Goal: Task Accomplishment & Management: Use online tool/utility

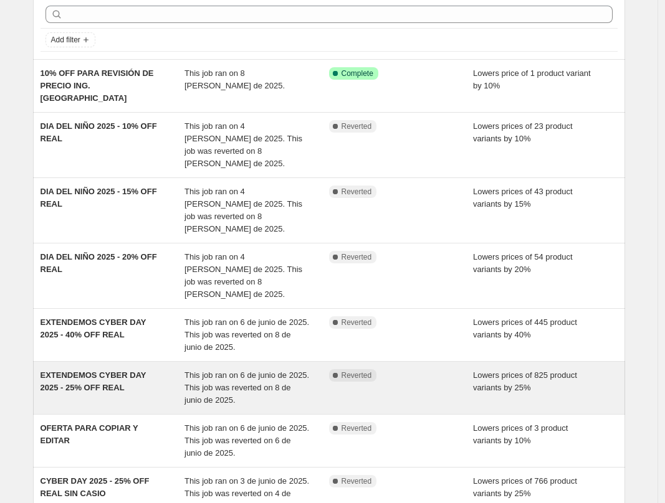
scroll to position [67, 0]
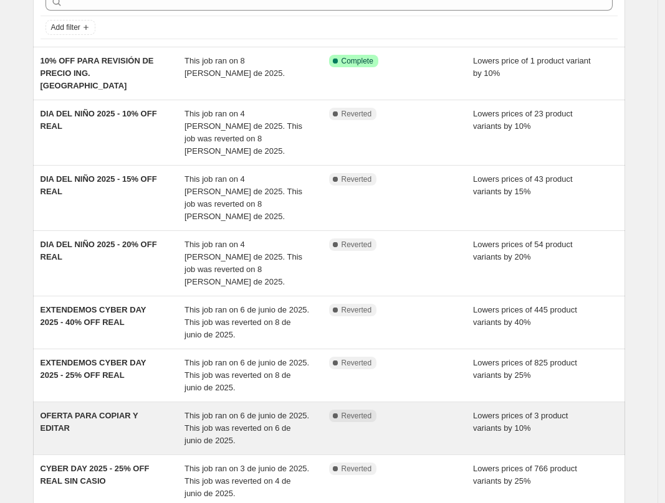
click at [156, 410] on div "OFERTA PARA COPIAR Y EDITAR" at bounding box center [113, 428] width 145 height 37
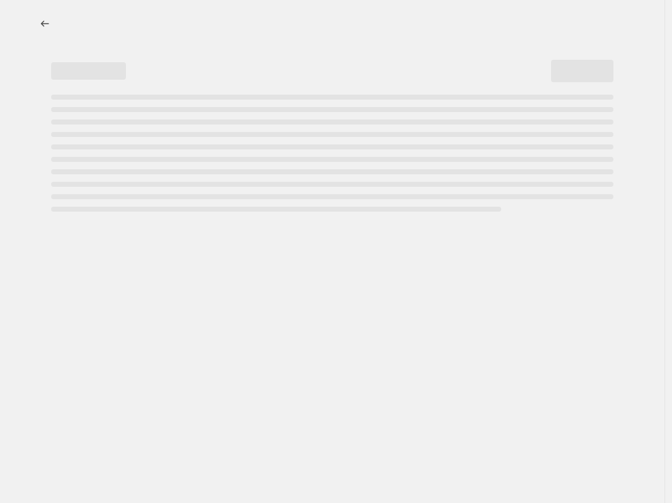
select select "percentage"
select select "no_change"
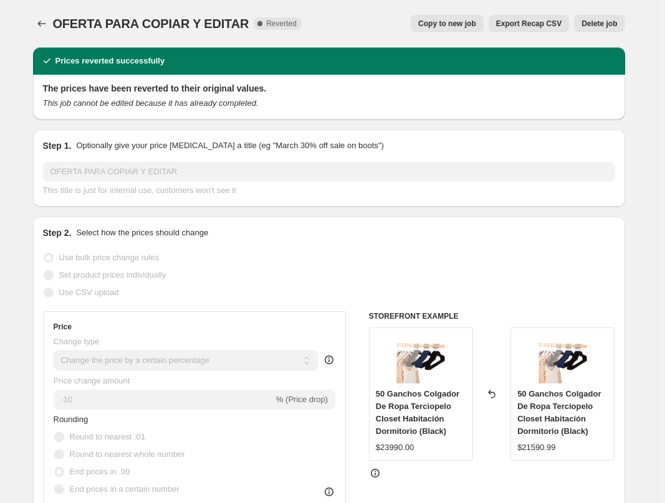
click at [454, 22] on span "Copy to new job" at bounding box center [447, 24] width 58 height 10
select select "percentage"
select select "no_change"
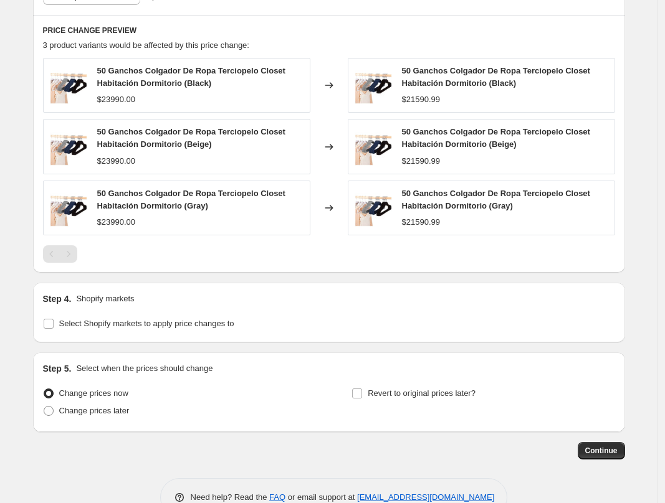
scroll to position [747, 0]
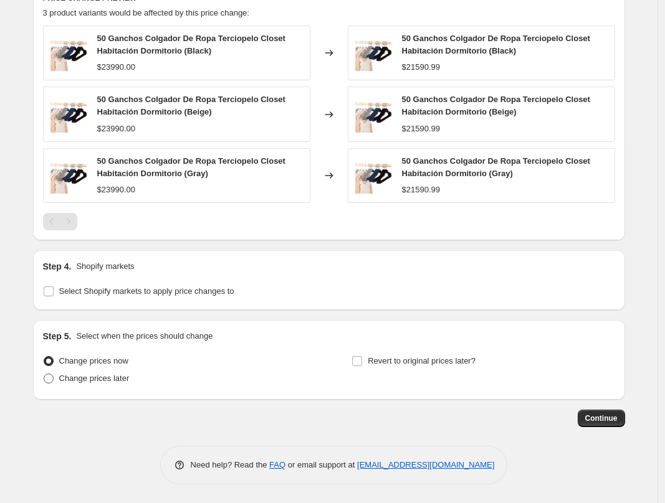
click at [106, 377] on span "Change prices later" at bounding box center [94, 378] width 70 height 9
click at [44, 374] on input "Change prices later" at bounding box center [44, 374] width 1 height 1
radio input "true"
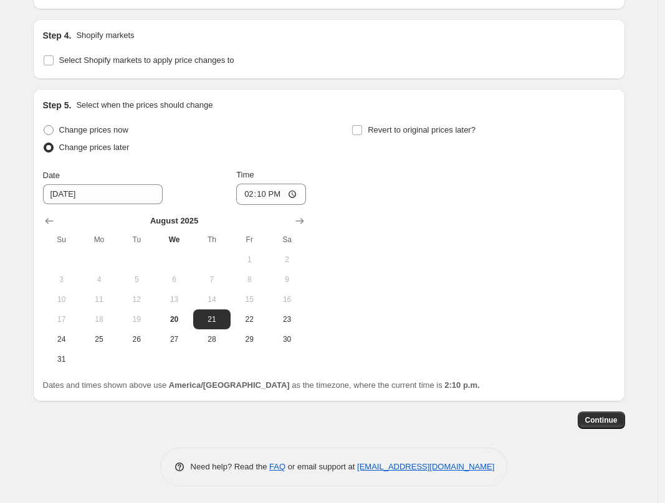
scroll to position [980, 0]
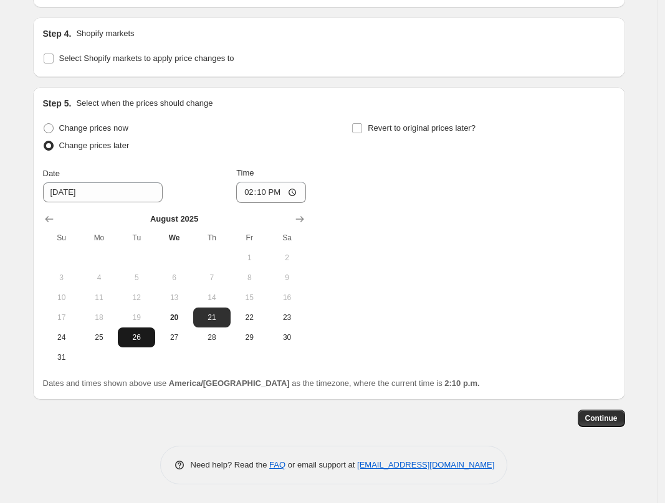
click at [147, 340] on span "26" at bounding box center [136, 338] width 27 height 10
type input "[DATE]"
click at [267, 191] on input "14:10" at bounding box center [271, 192] width 70 height 21
type input "00:00"
click at [341, 222] on div "Change prices now Change prices later Date [DATE] Time 00:00 [DATE] Su Mo Tu We…" at bounding box center [329, 244] width 572 height 248
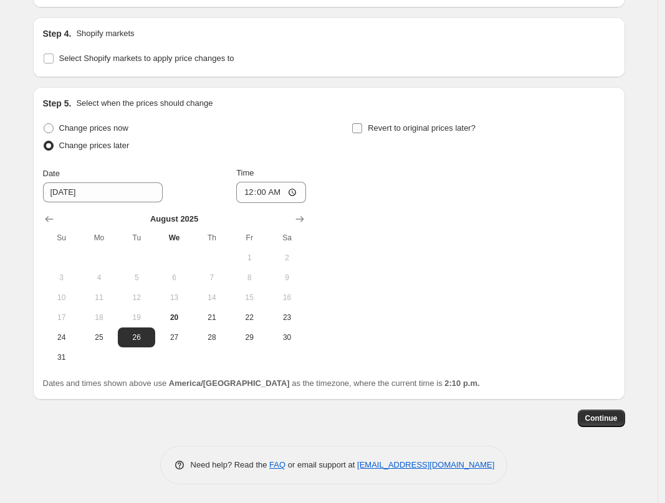
click at [371, 129] on span "Revert to original prices later?" at bounding box center [422, 127] width 108 height 9
click at [362, 129] on input "Revert to original prices later?" at bounding box center [357, 128] width 10 height 10
checkbox input "true"
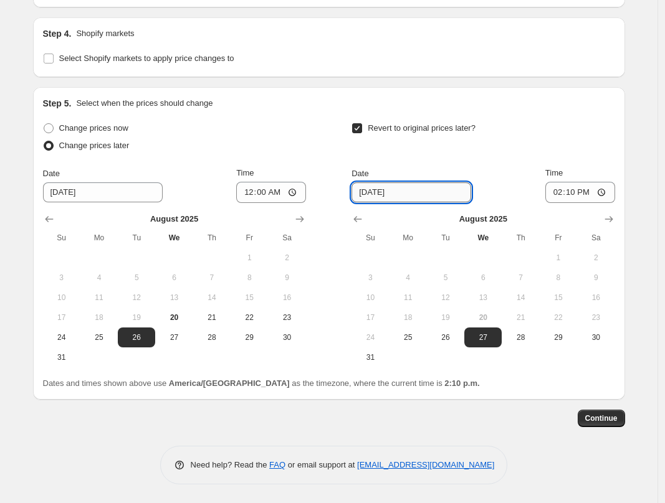
click at [420, 195] on input "[DATE]" at bounding box center [411, 193] width 120 height 20
click at [613, 217] on icon "Show next month, September 2025" at bounding box center [608, 219] width 8 height 6
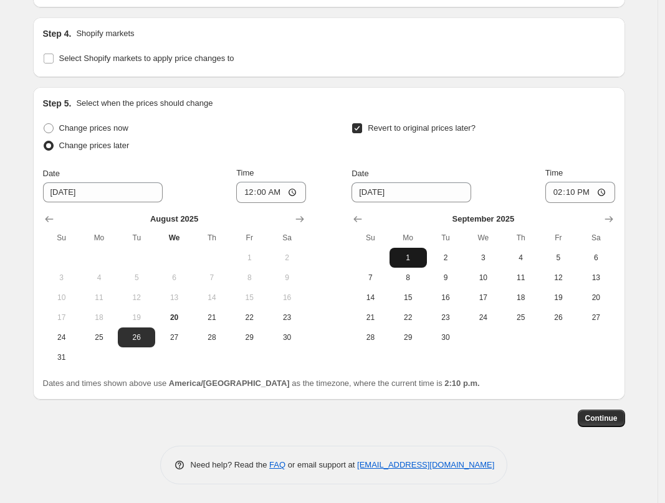
click at [415, 256] on span "1" at bounding box center [407, 258] width 27 height 10
type input "[DATE]"
click at [578, 192] on input "14:10" at bounding box center [580, 192] width 70 height 21
click at [570, 192] on input "05:59" at bounding box center [580, 192] width 70 height 21
type input "23:59"
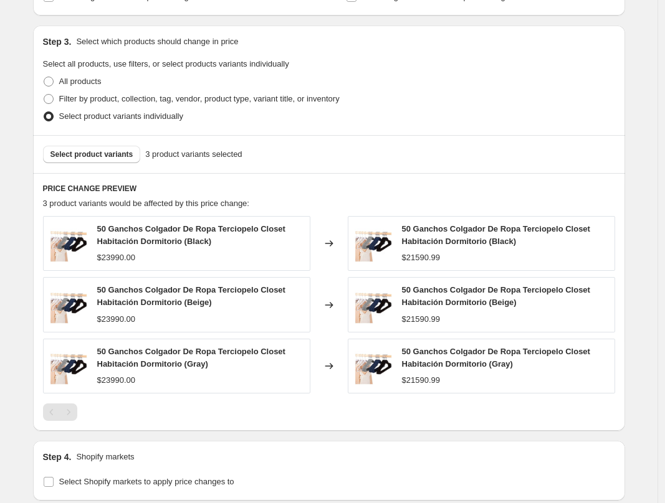
scroll to position [527, 0]
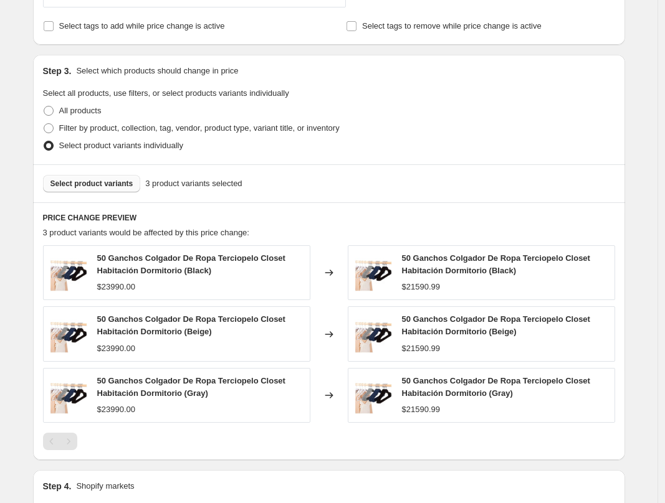
click at [113, 189] on button "Select product variants" at bounding box center [92, 183] width 98 height 17
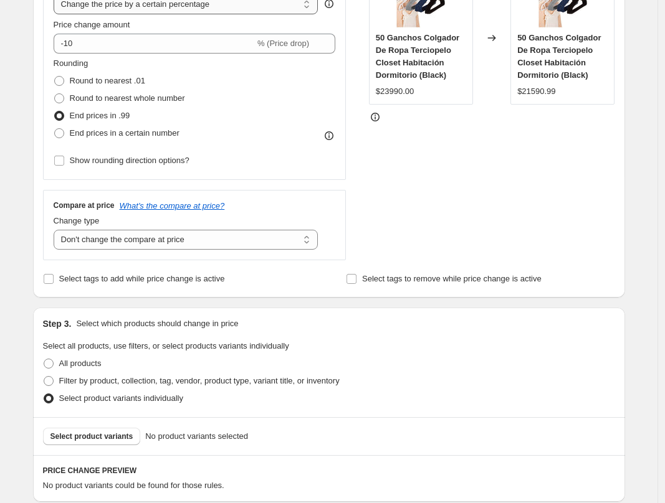
scroll to position [141, 0]
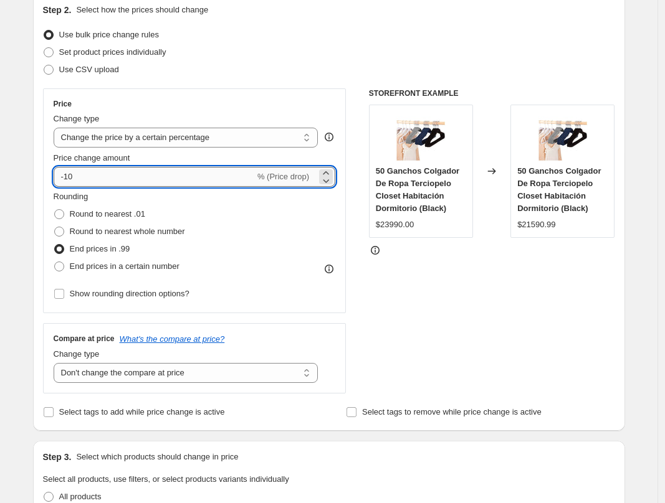
click at [118, 174] on input "-10" at bounding box center [154, 177] width 201 height 20
type input "-1"
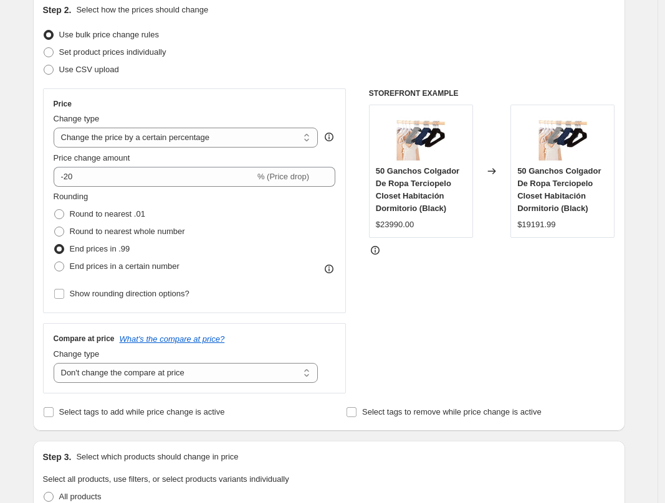
click at [427, 312] on div "STOREFRONT EXAMPLE 50 Ganchos Colgador De Ropa Terciopelo Closet Habitación Dor…" at bounding box center [492, 240] width 246 height 305
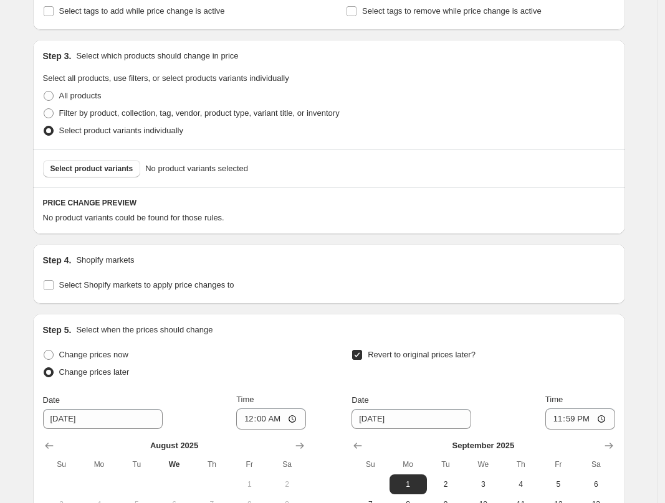
scroll to position [545, 0]
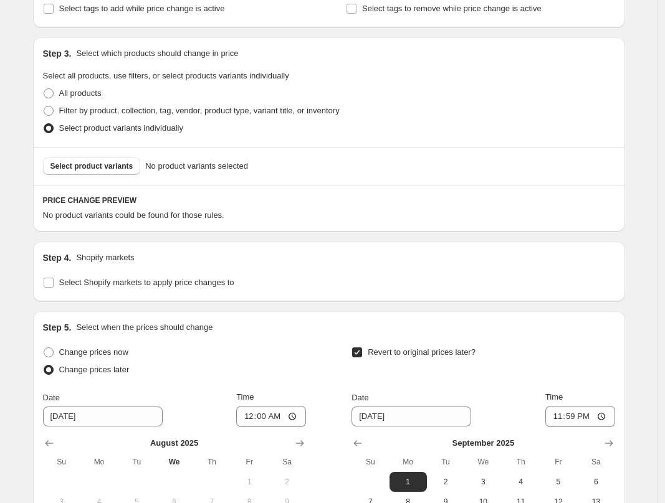
click at [469, 234] on div "Step 1. Optionally give your price [MEDICAL_DATA] a title (eg "March 30% off sa…" at bounding box center [324, 72] width 602 height 1159
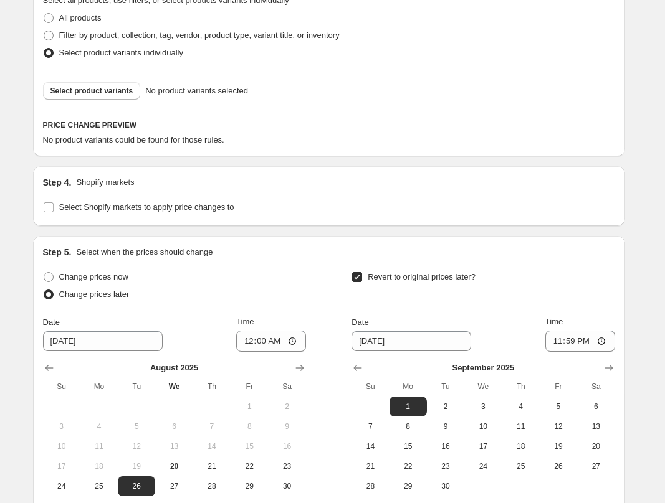
scroll to position [639, 0]
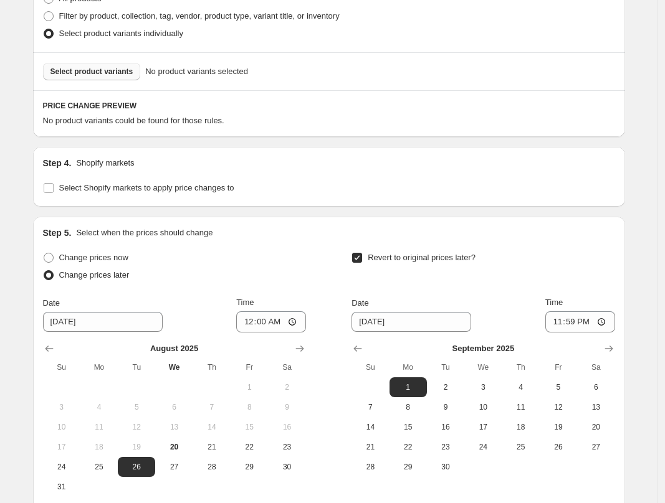
click at [93, 74] on span "Select product variants" at bounding box center [91, 72] width 83 height 10
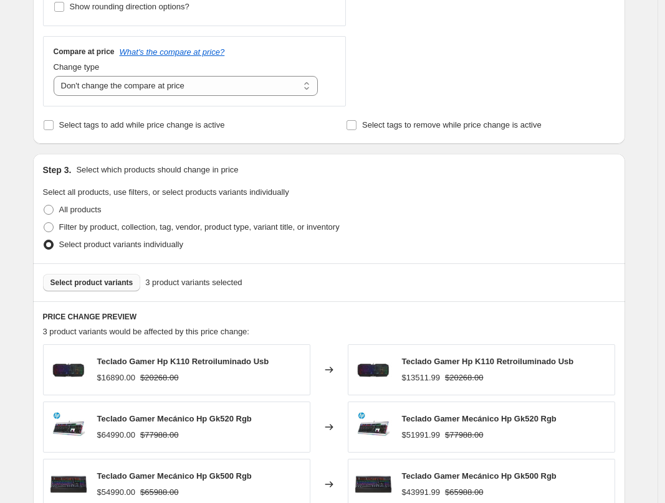
scroll to position [146, 0]
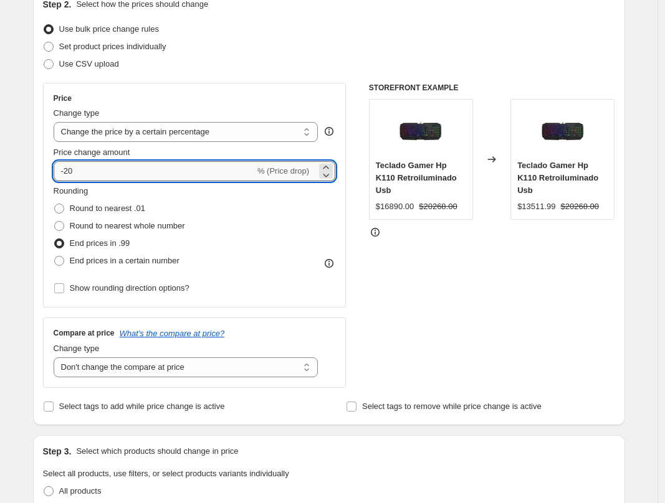
drag, startPoint x: 80, startPoint y: 171, endPoint x: 69, endPoint y: 171, distance: 10.6
click at [69, 171] on input "-20" at bounding box center [154, 171] width 201 height 20
click at [466, 267] on div "STOREFRONT EXAMPLE Teclado Gamer Hp K110 Retroiluminado Usb $16890.00 $20268.00…" at bounding box center [492, 235] width 246 height 305
click at [143, 176] on input "-15" at bounding box center [154, 171] width 201 height 20
type input "-12"
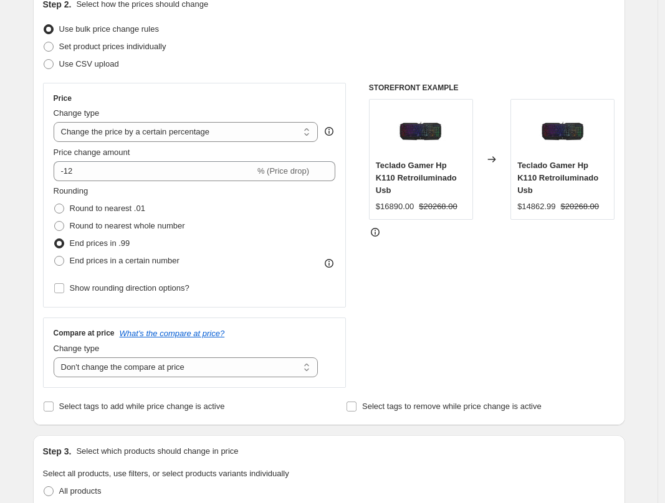
click at [412, 272] on div "STOREFRONT EXAMPLE Teclado Gamer Hp K110 Retroiluminado Usb $16890.00 $20268.00…" at bounding box center [492, 235] width 246 height 305
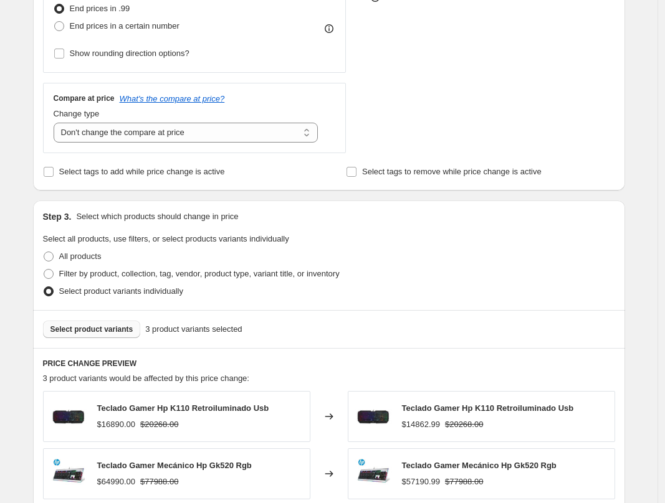
scroll to position [521, 0]
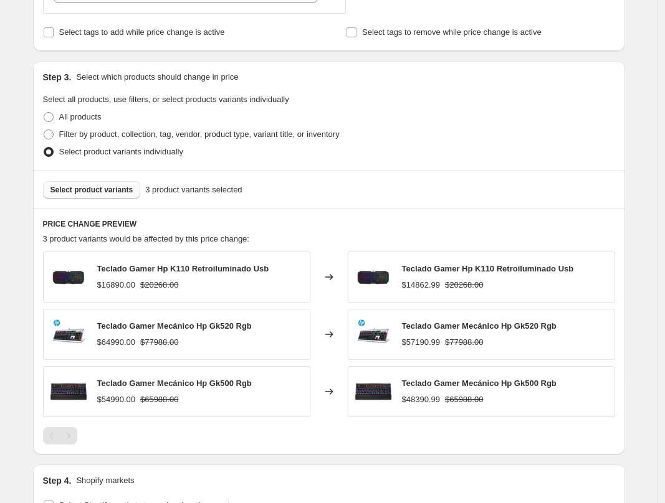
click at [389, 143] on div "Select product variants individually" at bounding box center [329, 151] width 572 height 17
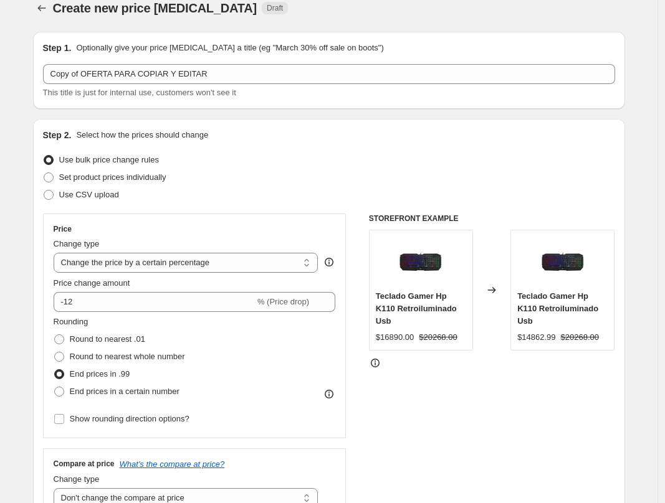
scroll to position [0, 0]
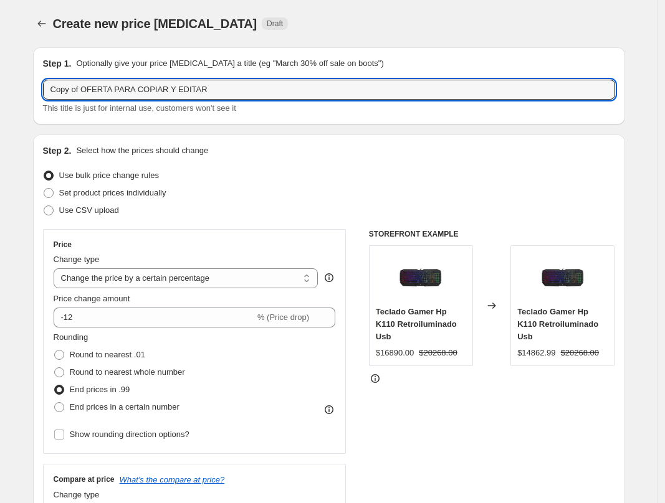
drag, startPoint x: 241, startPoint y: 92, endPoint x: 3, endPoint y: 75, distance: 238.0
type input "DIA DEL GAMER 12% OFF REAL"
click at [396, 183] on div "Use bulk price change rules" at bounding box center [329, 175] width 572 height 17
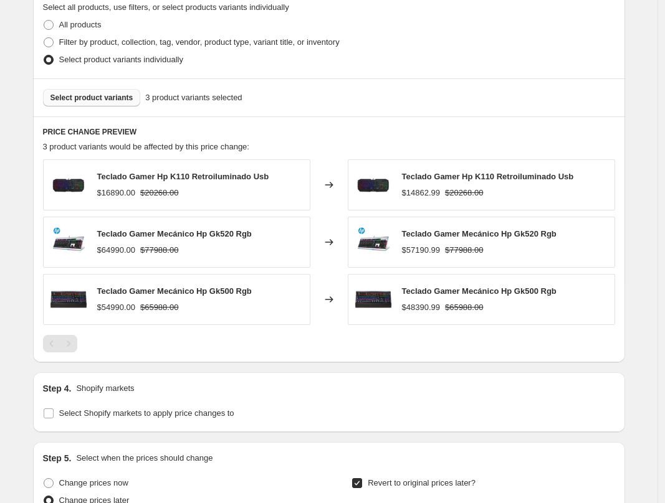
scroll to position [679, 0]
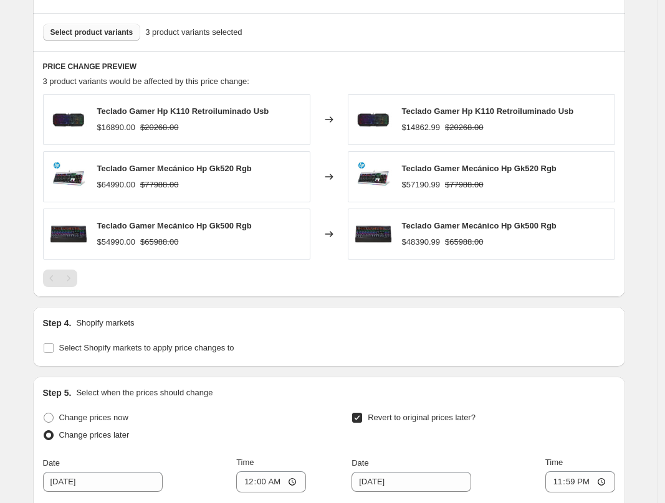
click at [100, 34] on span "Select product variants" at bounding box center [91, 32] width 83 height 10
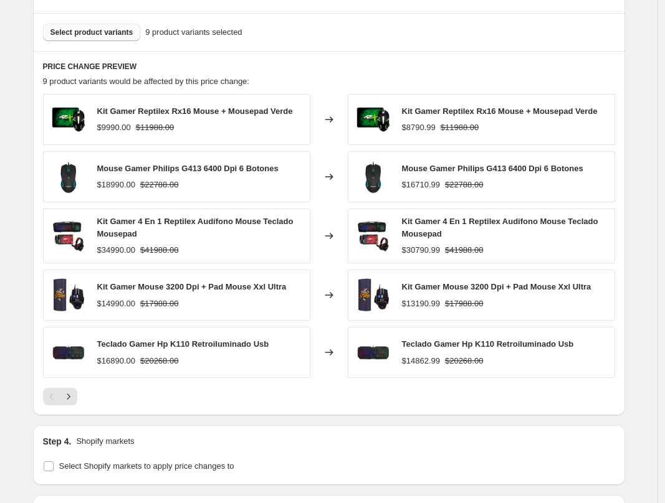
click at [126, 34] on span "Select product variants" at bounding box center [91, 32] width 83 height 10
